Goal: Information Seeking & Learning: Learn about a topic

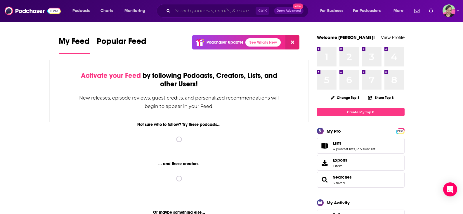
click at [189, 10] on input "Search podcasts, credits, & more..." at bounding box center [214, 10] width 83 height 9
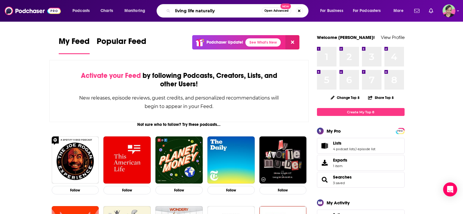
type input "living life naturally"
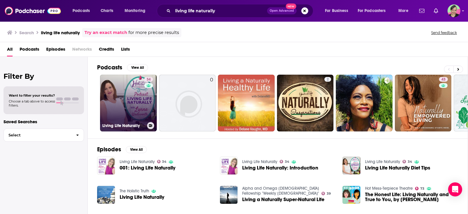
click at [118, 85] on link "34 Living Life Naturally" at bounding box center [128, 103] width 57 height 57
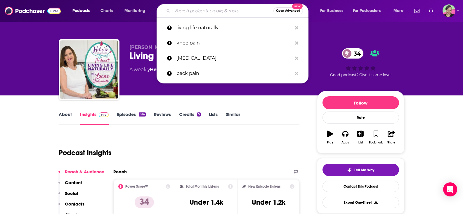
click at [212, 13] on input "Search podcasts, credits, & more..." at bounding box center [223, 10] width 101 height 9
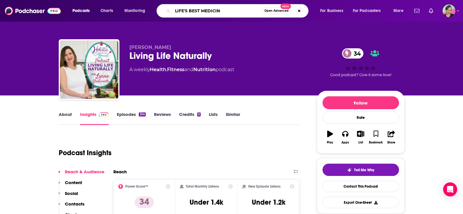
type input "LIFE'S BEST MEDICINE"
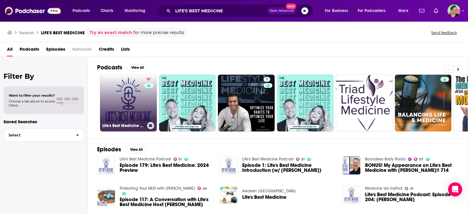
click at [132, 92] on link "51 Life's Best Medicine Podcast" at bounding box center [128, 103] width 57 height 57
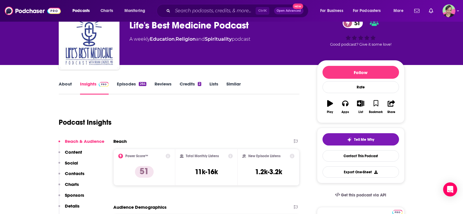
scroll to position [29, 0]
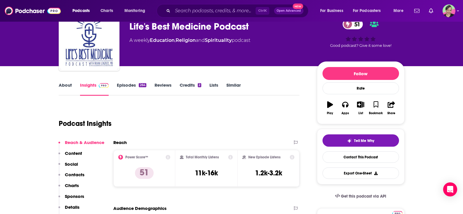
click at [123, 85] on link "Episodes 264" at bounding box center [131, 88] width 29 height 13
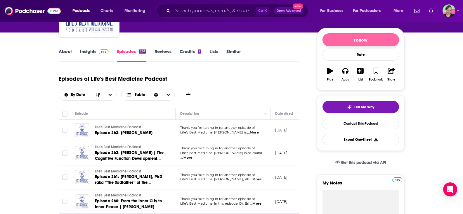
scroll to position [29, 0]
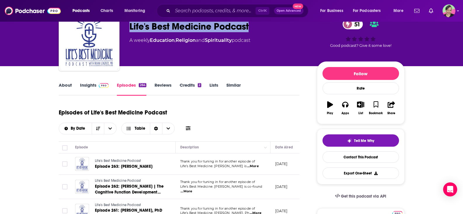
drag, startPoint x: 172, startPoint y: 23, endPoint x: 129, endPoint y: 26, distance: 42.8
click at [129, 26] on div "[PERSON_NAME] Life's Best Medicine Podcast 51 A weekly Education , Religion and…" at bounding box center [232, 41] width 346 height 63
copy h2 "Life's Best Medicine Podcast"
